Goal: Complete application form

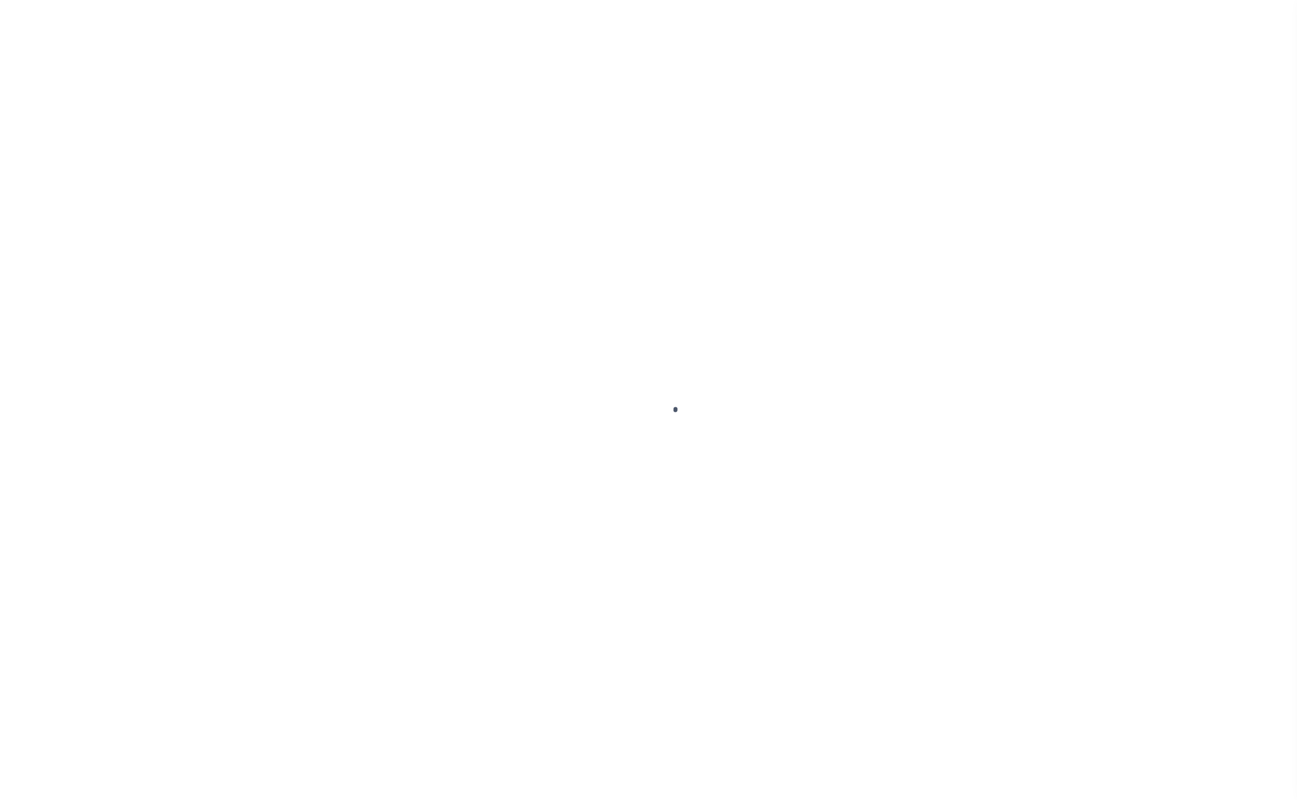
select select "25066"
select select "10"
select select "NonEscrow"
select select "2"
select select "25066"
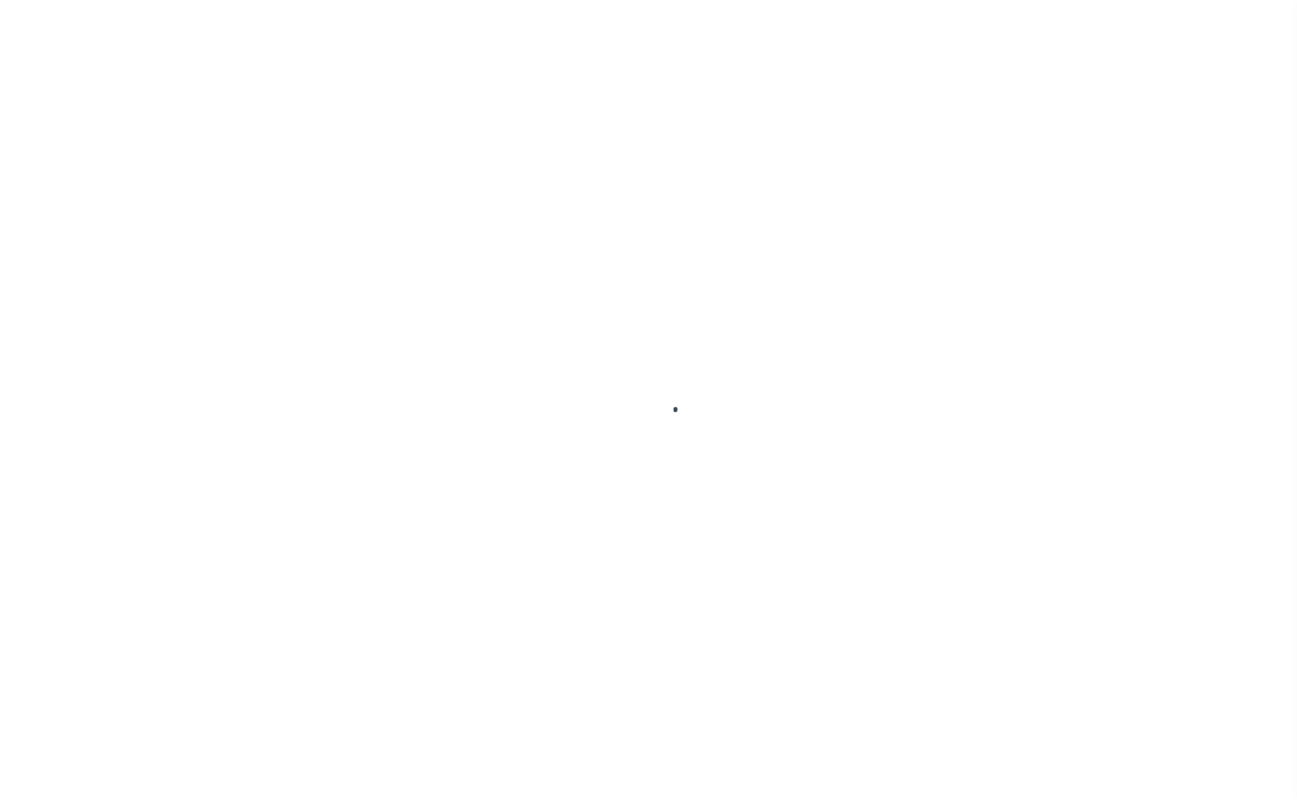
select select "10"
select select "NonEscrow"
select select "2"
